Goal: Task Accomplishment & Management: Manage account settings

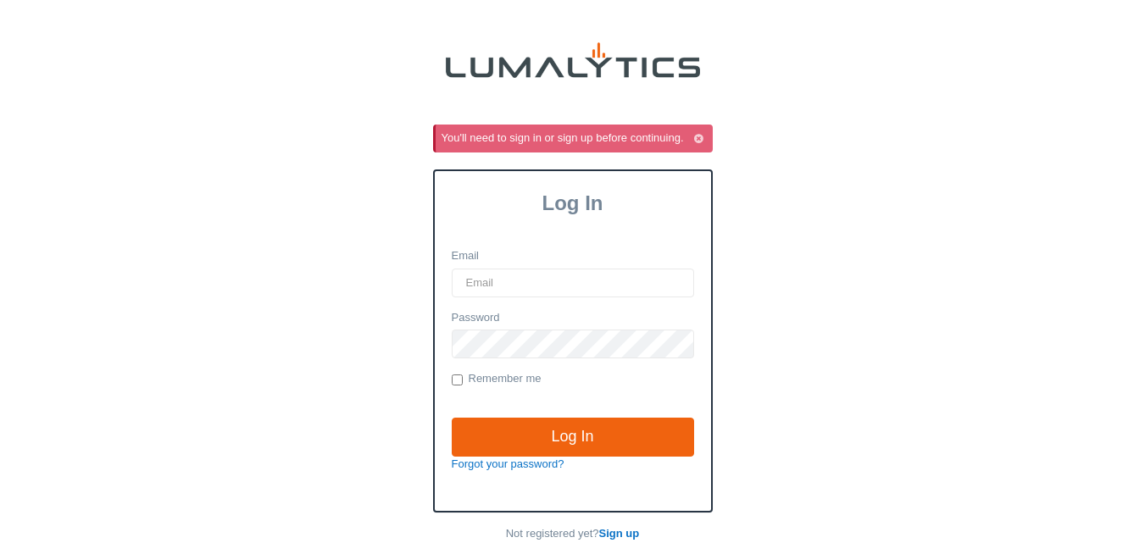
click at [525, 281] on input "Email" at bounding box center [573, 283] width 242 height 29
type input "[EMAIL_ADDRESS][DOMAIN_NAME]"
click at [509, 372] on label "Remember me" at bounding box center [497, 379] width 90 height 17
click at [463, 375] on input "Remember me" at bounding box center [457, 380] width 11 height 11
checkbox input "true"
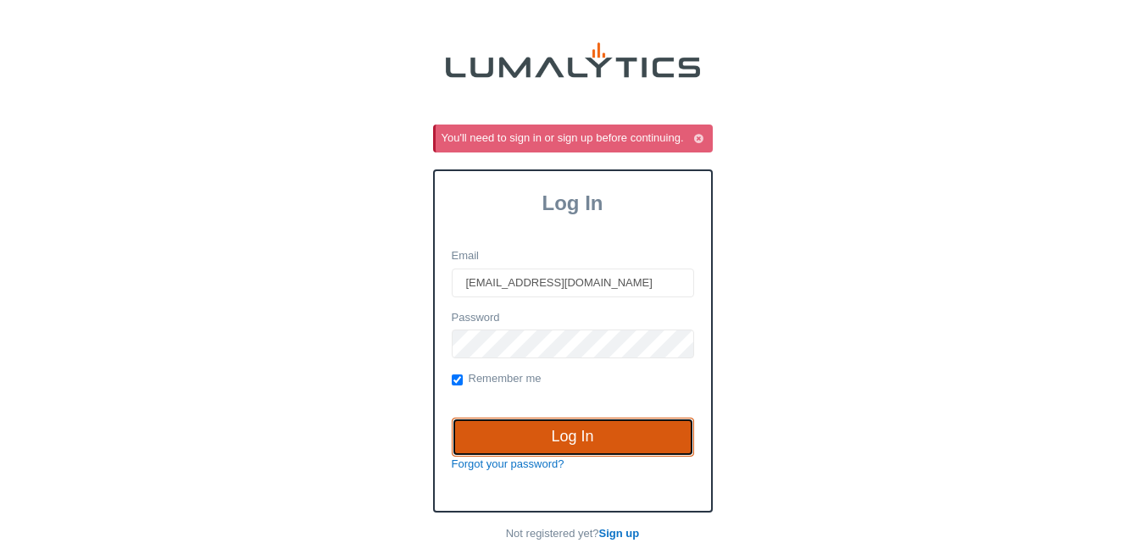
click at [497, 431] on input "Log In" at bounding box center [573, 437] width 242 height 39
